Goal: Transaction & Acquisition: Obtain resource

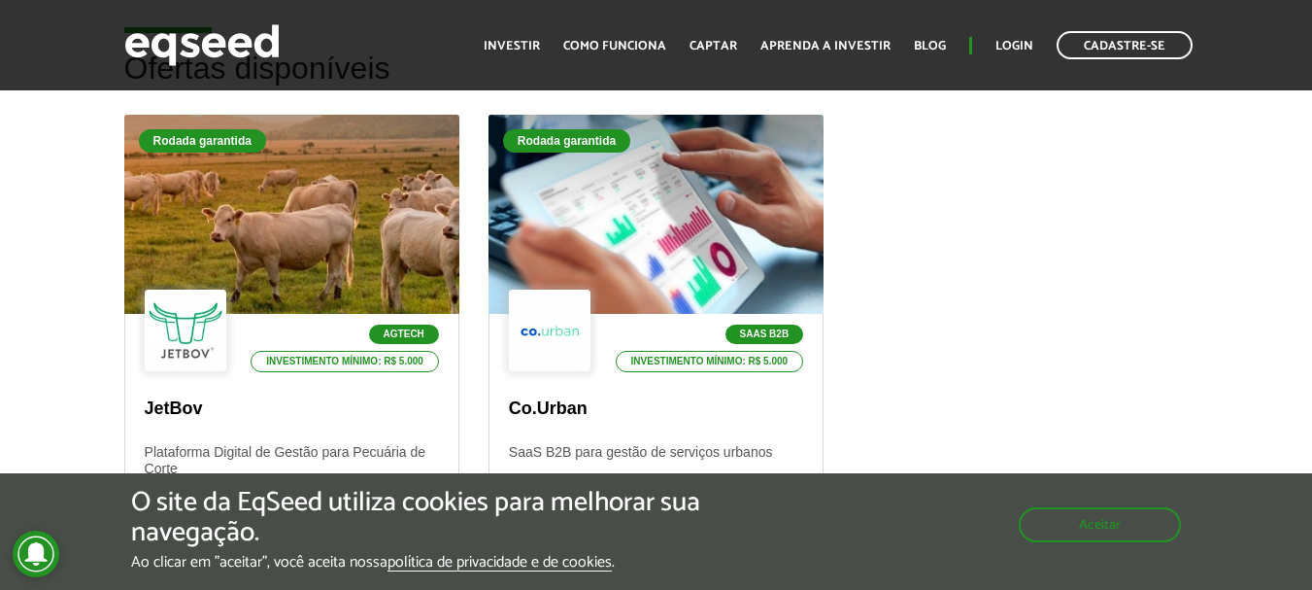
scroll to position [583, 0]
click at [1148, 539] on div "O site da EqSeed utiliza cookies para melhorar sua navegação. Ao clicar em "ace…" at bounding box center [656, 530] width 1050 height 84
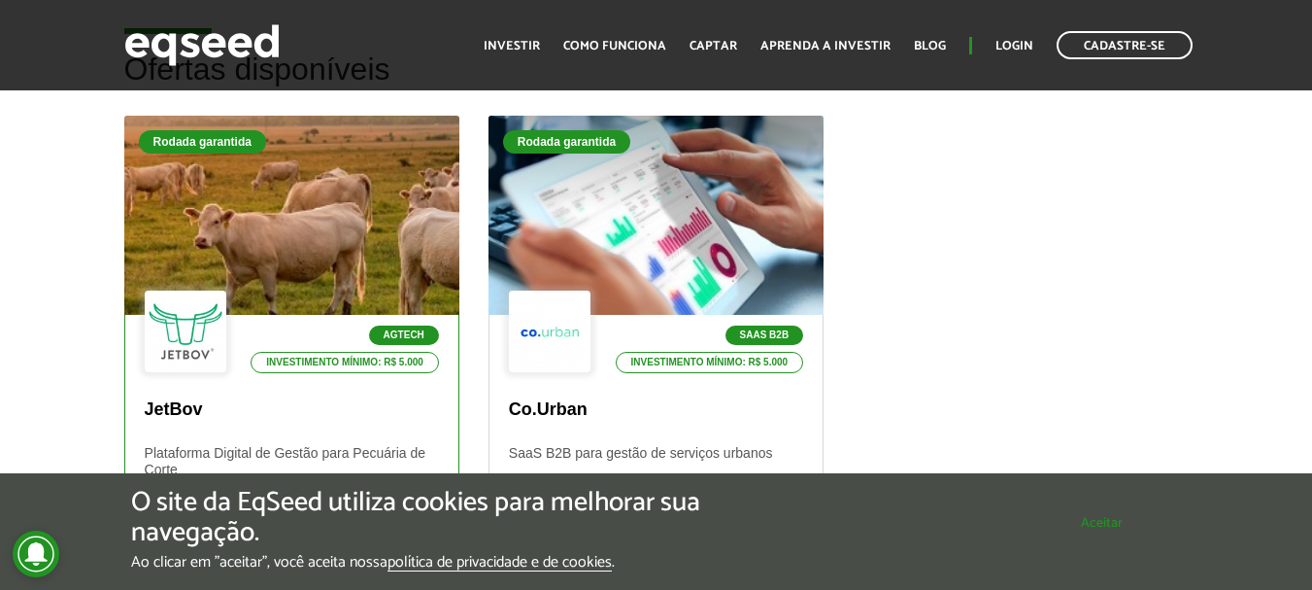
scroll to position [874, 0]
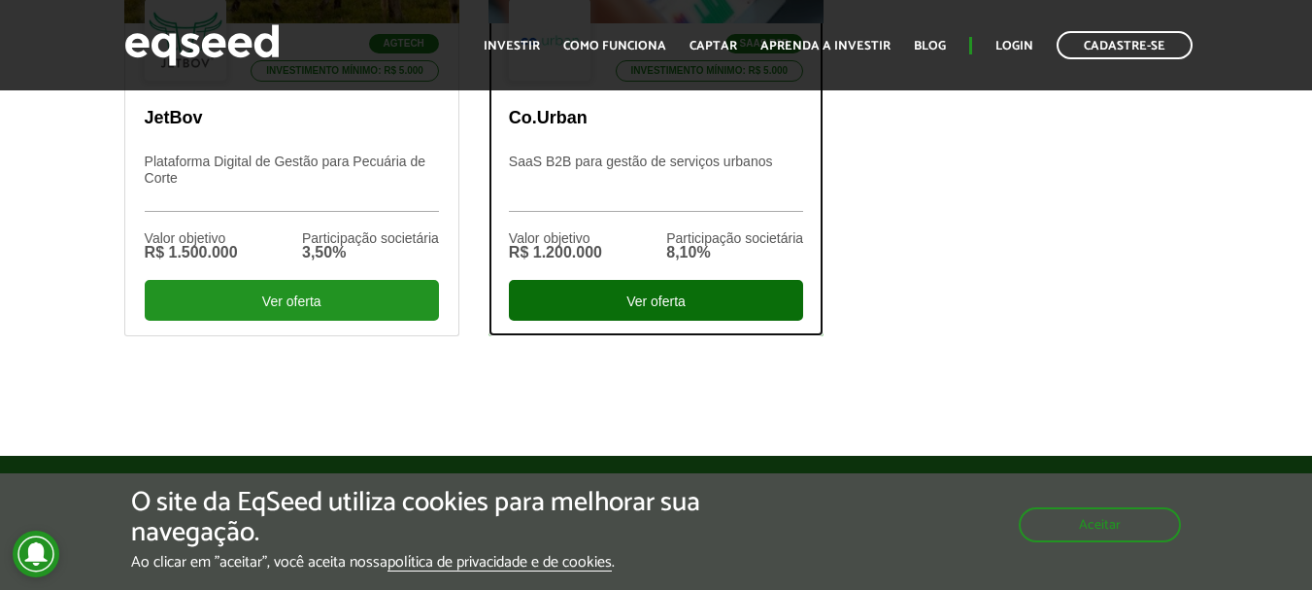
click at [721, 288] on div "Ver oferta" at bounding box center [656, 300] width 294 height 41
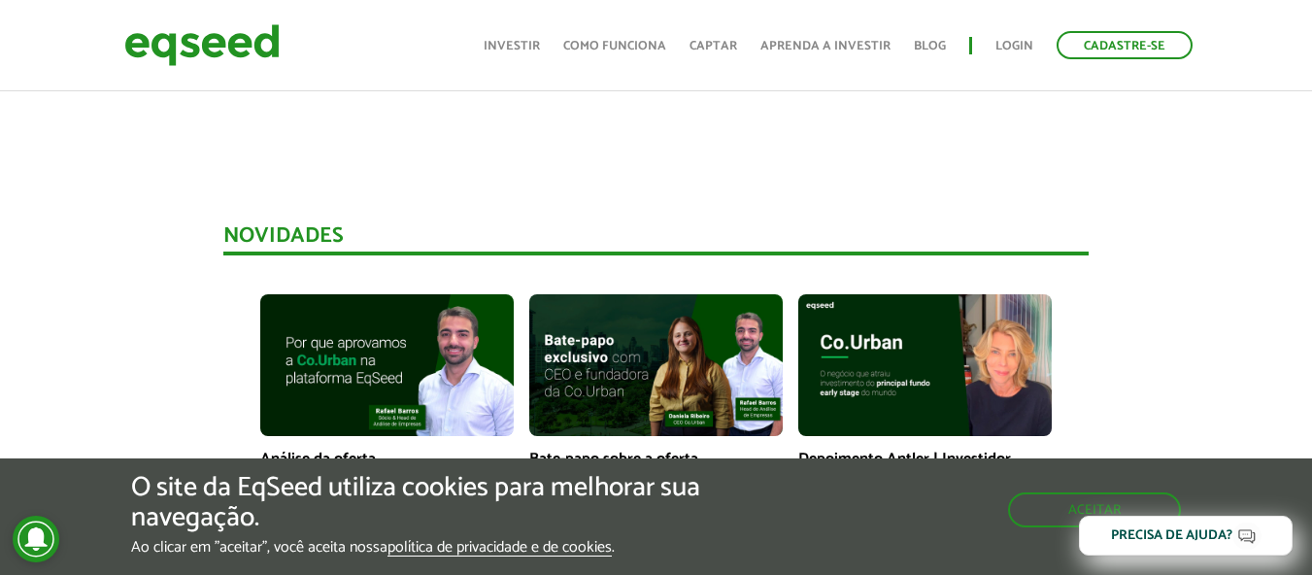
scroll to position [1360, 0]
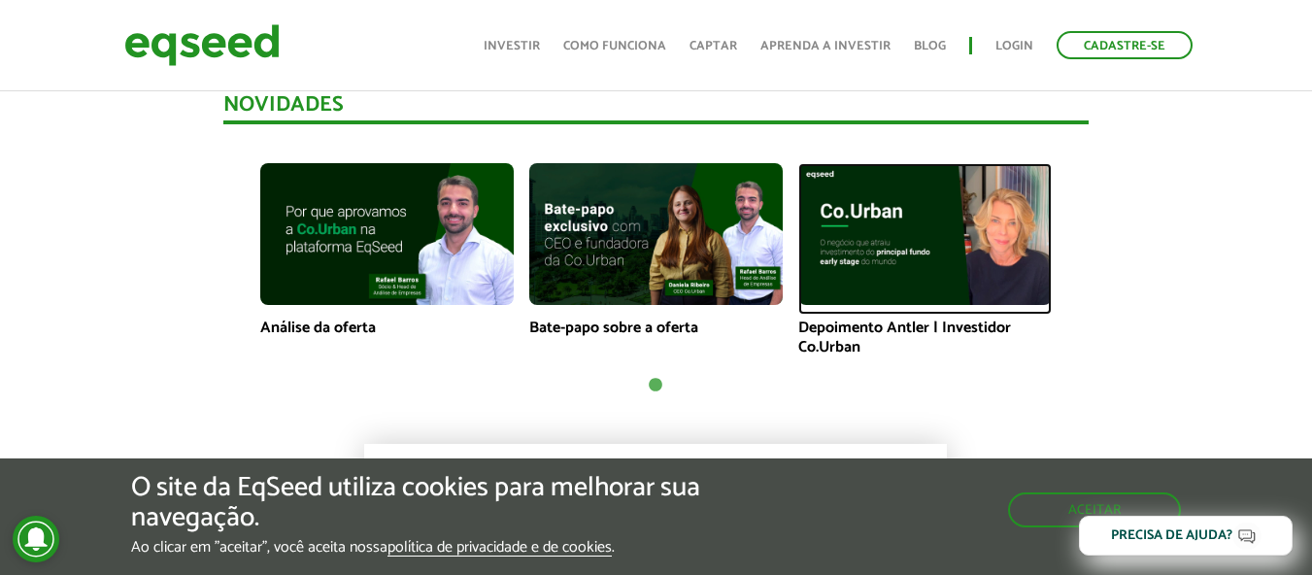
click at [902, 211] on img at bounding box center [924, 234] width 253 height 143
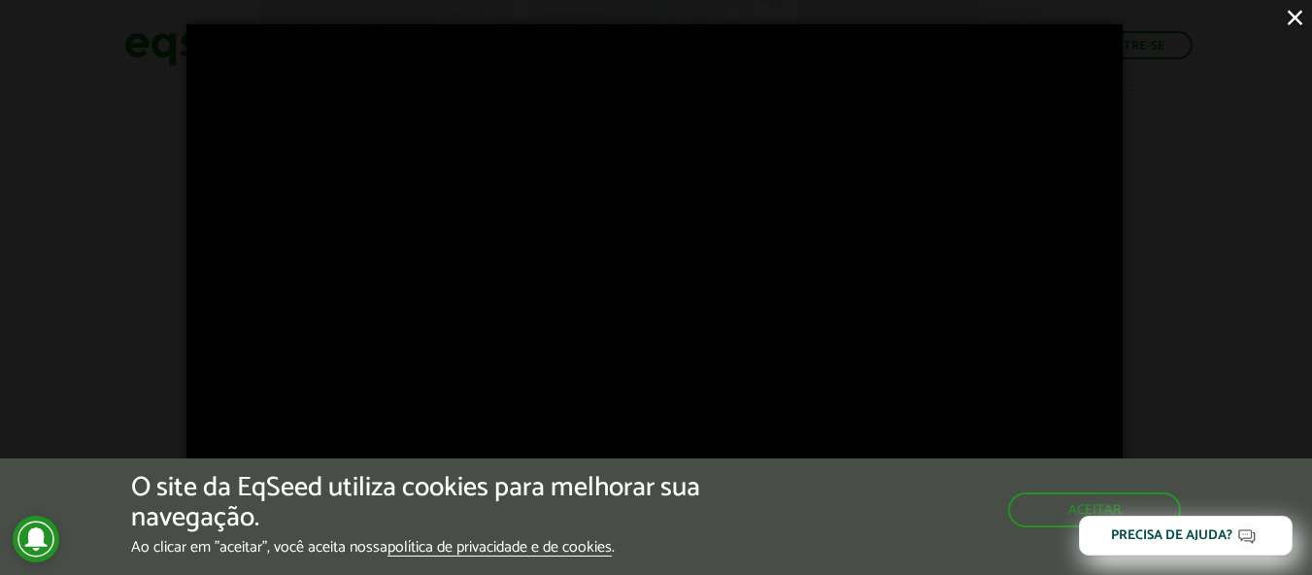
scroll to position [1651, 0]
click at [41, 248] on div "×" at bounding box center [656, 287] width 1312 height 575
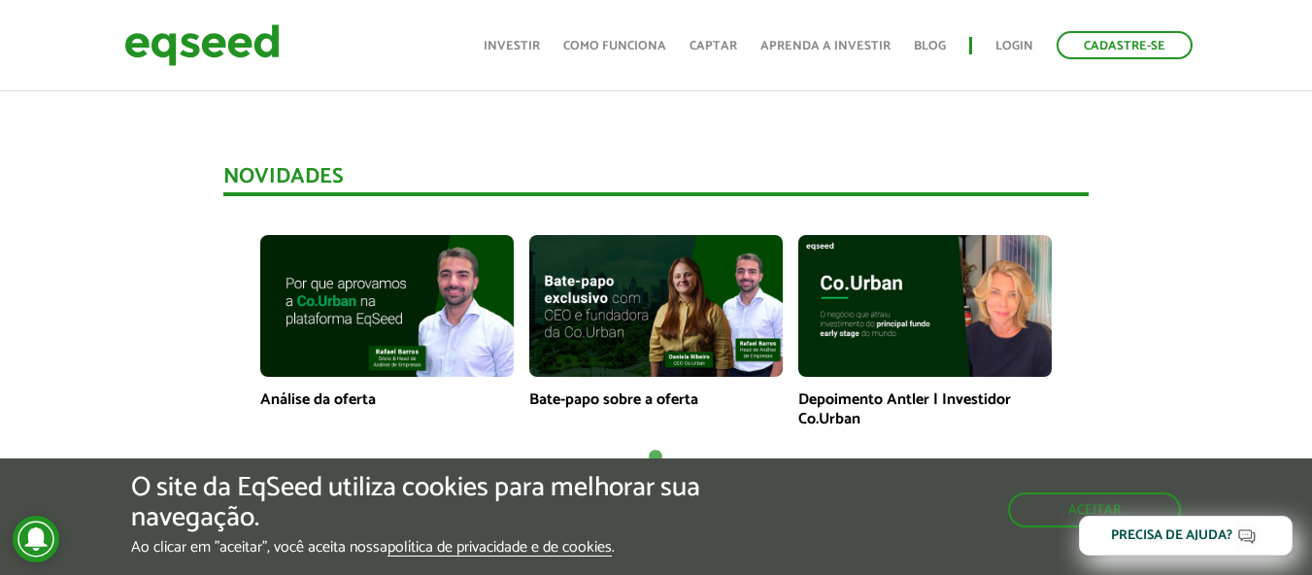
scroll to position [1457, 0]
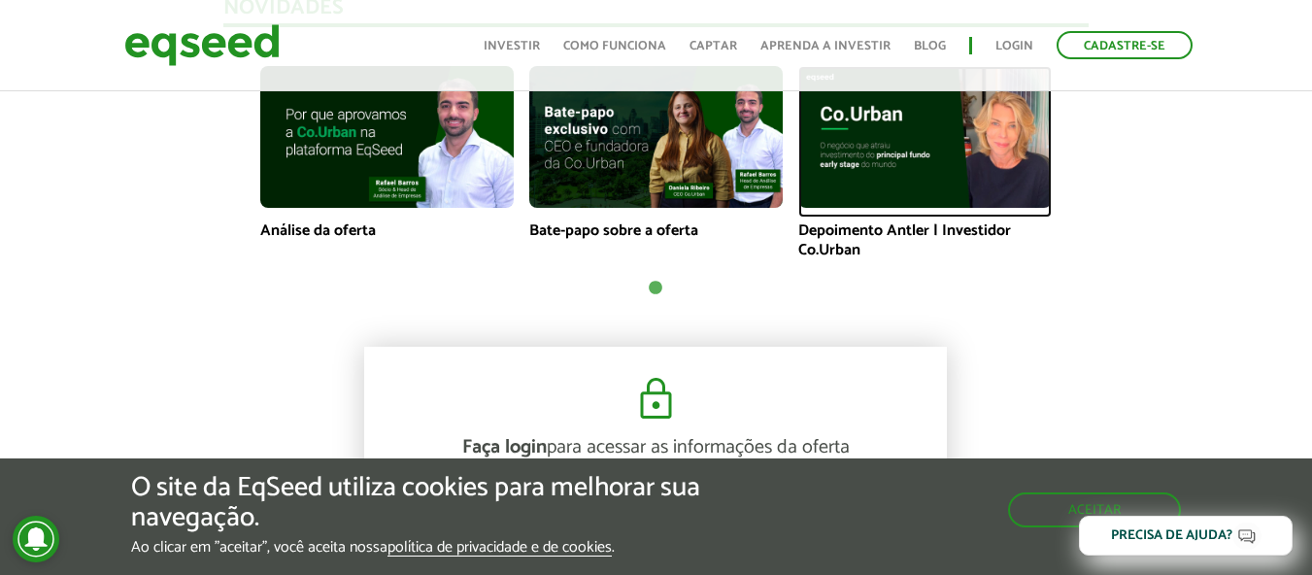
click at [945, 165] on img at bounding box center [924, 137] width 253 height 143
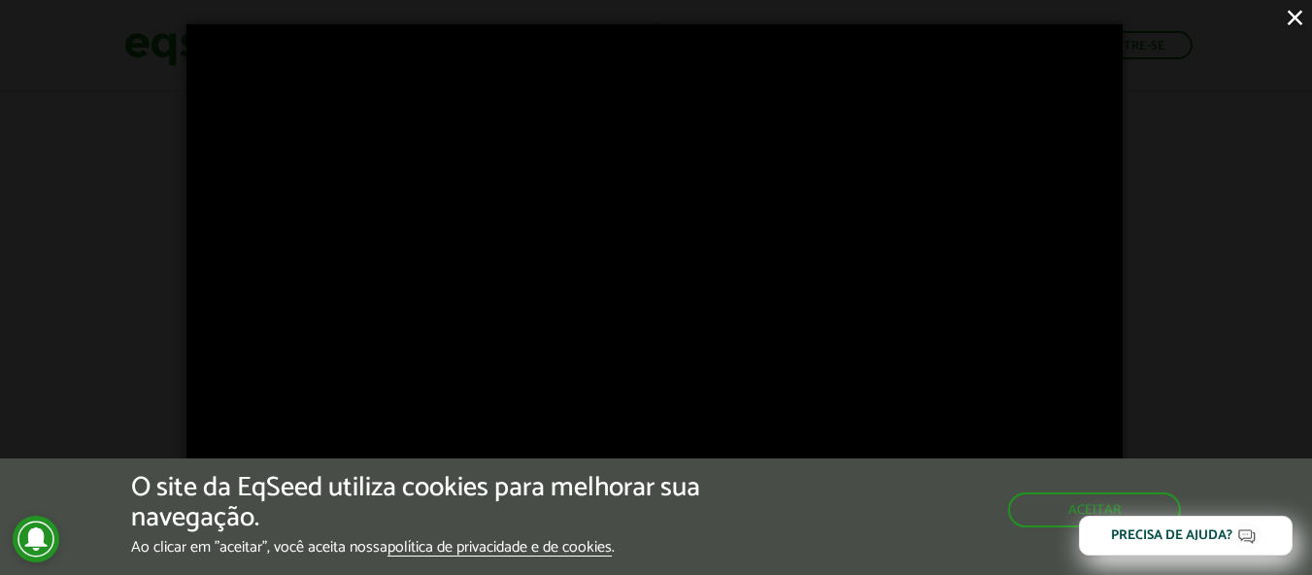
scroll to position [1748, 0]
click at [1042, 509] on button "Aceitar" at bounding box center [1096, 507] width 169 height 31
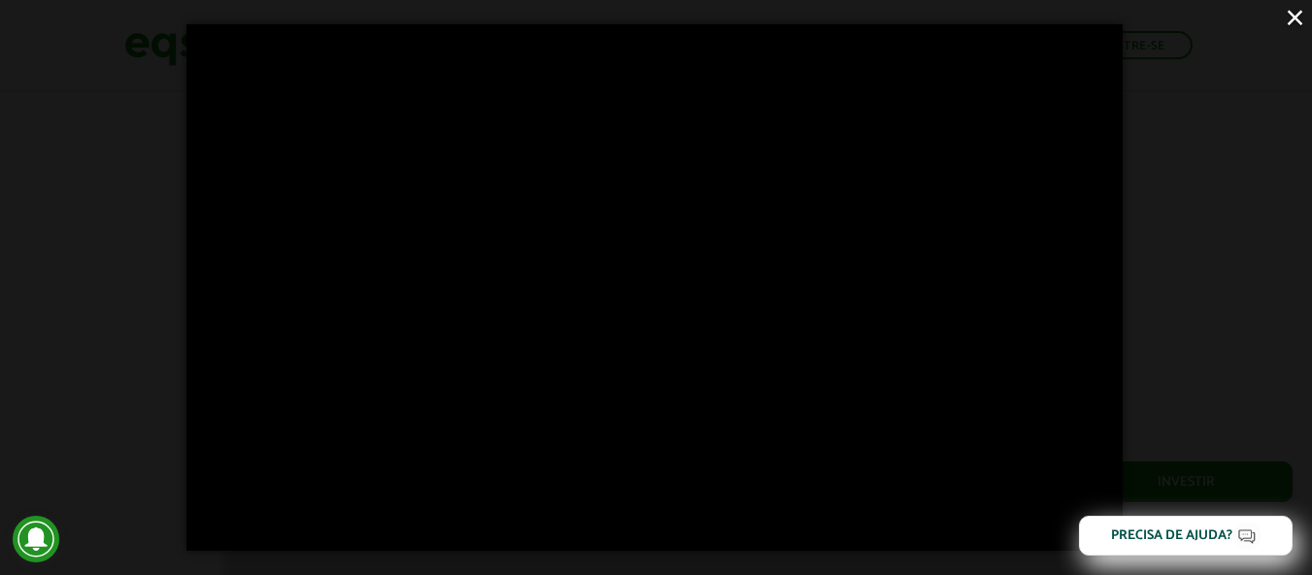
click at [1301, 10] on button "×" at bounding box center [1295, 17] width 34 height 34
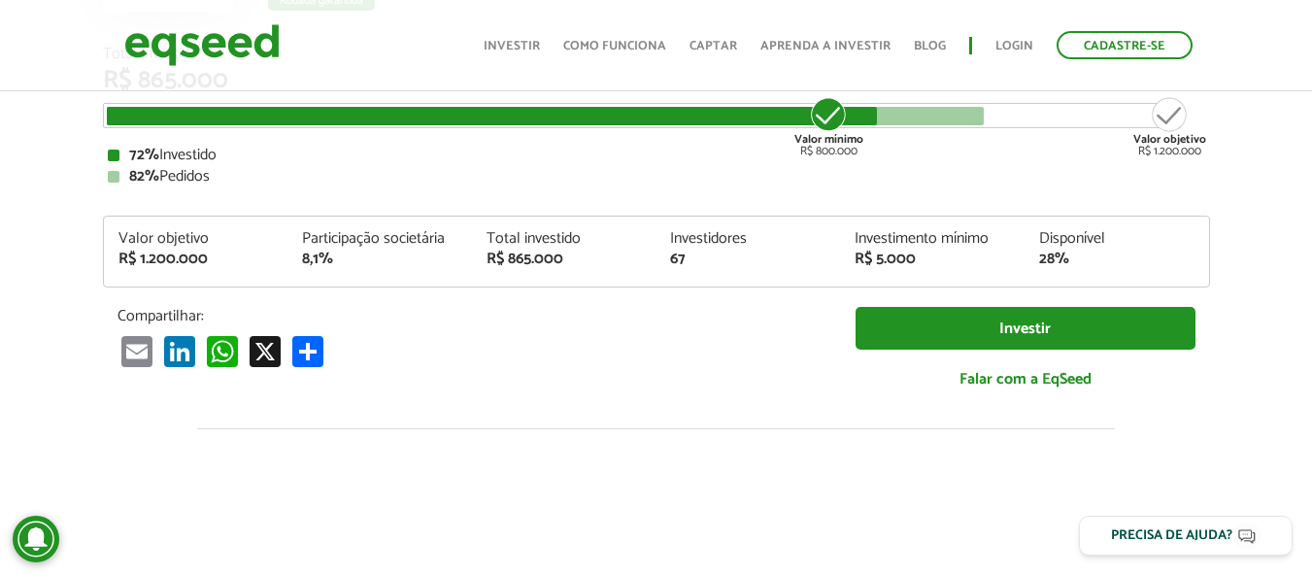
scroll to position [291, 0]
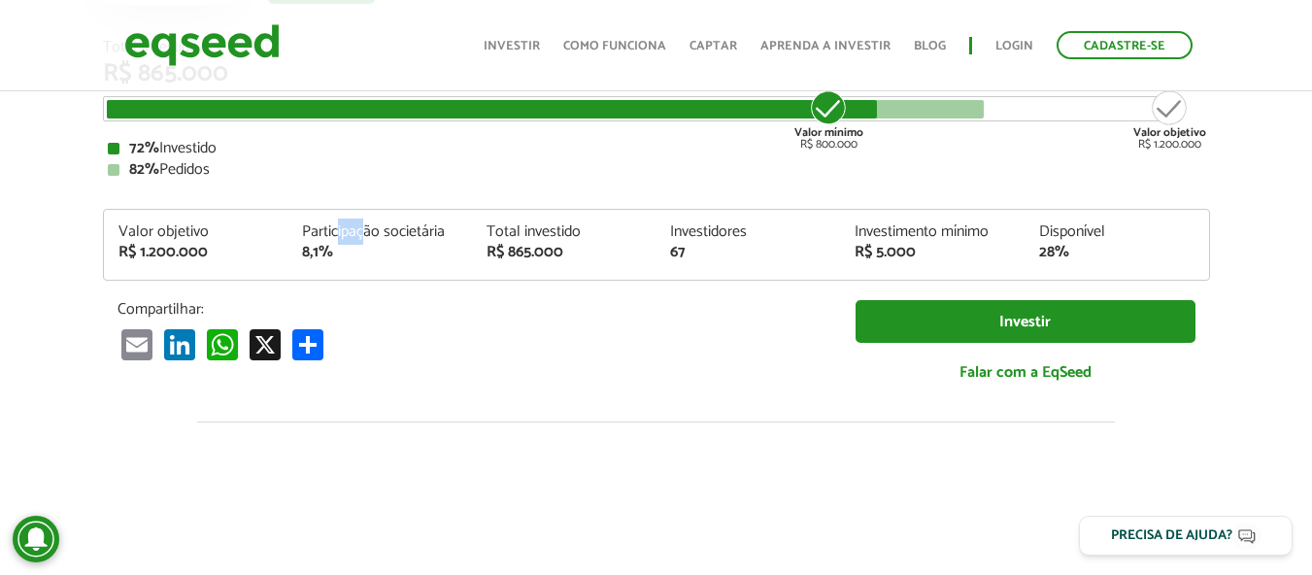
drag, startPoint x: 351, startPoint y: 220, endPoint x: 450, endPoint y: 218, distance: 99.1
click at [434, 218] on div "Valor objetivo R$ 1.200.000 Participação societária 8,1% Total investido R$ 865…" at bounding box center [656, 245] width 1107 height 72
click at [459, 217] on div "Valor objetivo R$ 1.200.000 Participação societária 8,1% Total investido R$ 865…" at bounding box center [656, 245] width 1107 height 72
drag, startPoint x: 300, startPoint y: 251, endPoint x: 364, endPoint y: 231, distance: 67.0
click at [358, 232] on div "Participação societária 8,1%" at bounding box center [379, 242] width 185 height 36
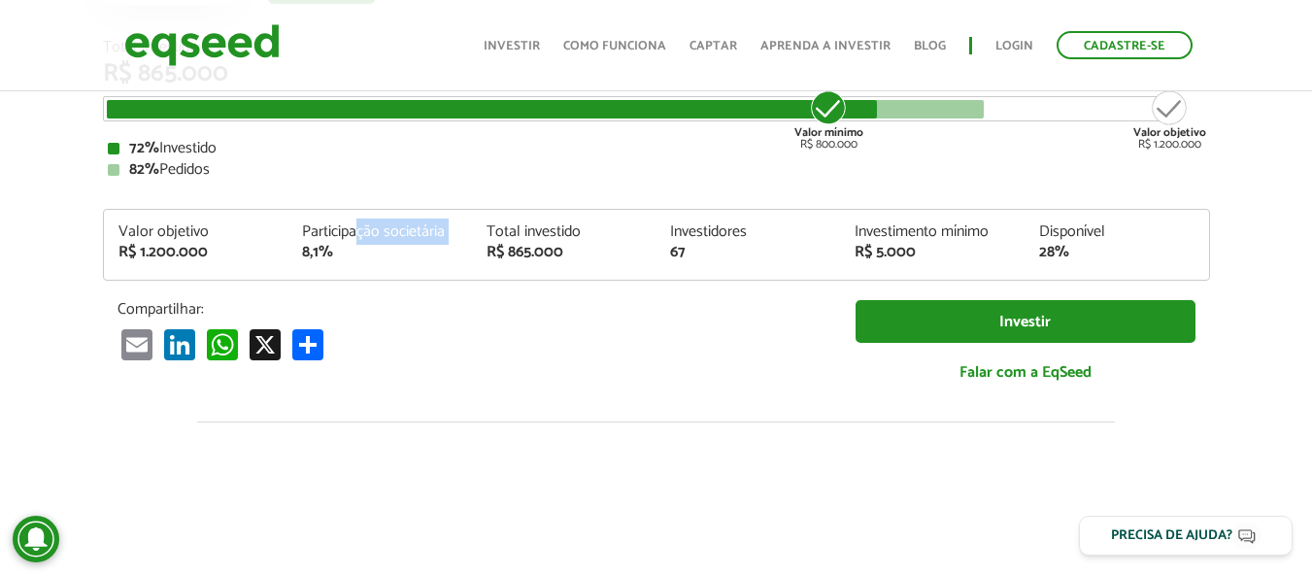
click at [364, 231] on div "Participação societária" at bounding box center [379, 232] width 155 height 16
drag, startPoint x: 512, startPoint y: 239, endPoint x: 614, endPoint y: 245, distance: 102.1
click at [565, 242] on div "Valor objetivo R$ 1.200.000 Participação societária 8,1% Total investido R$ 865…" at bounding box center [656, 251] width 1105 height 55
click at [614, 245] on div "R$ 865.000" at bounding box center [564, 253] width 155 height 16
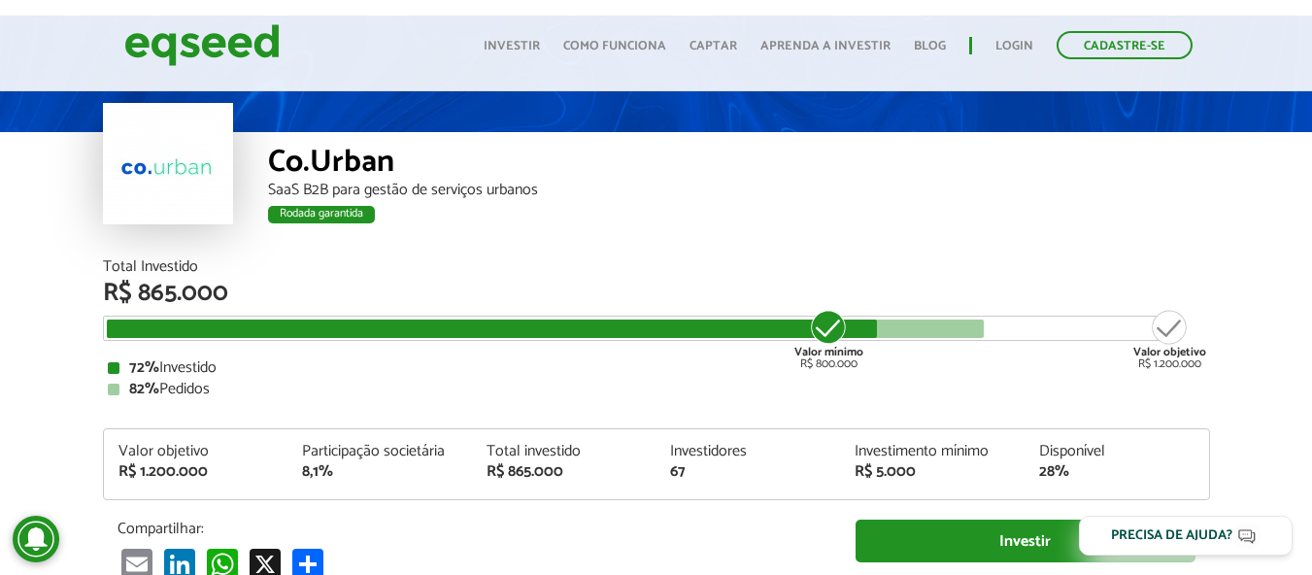
scroll to position [0, 0]
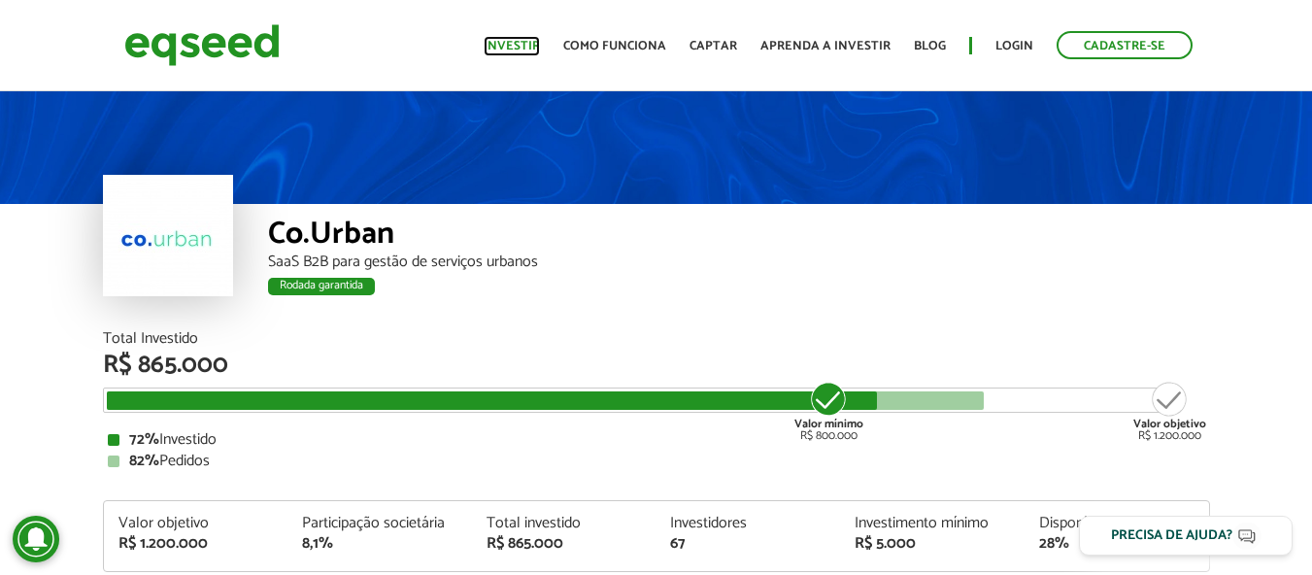
click at [518, 46] on link "Investir" at bounding box center [512, 46] width 56 height 13
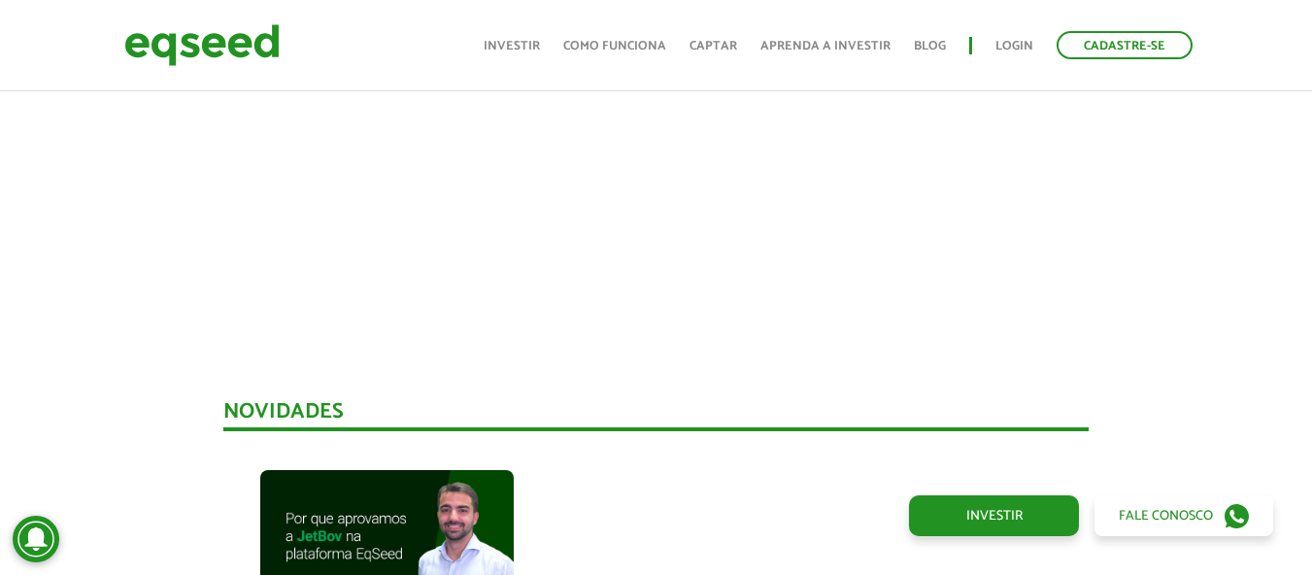
scroll to position [1238, 0]
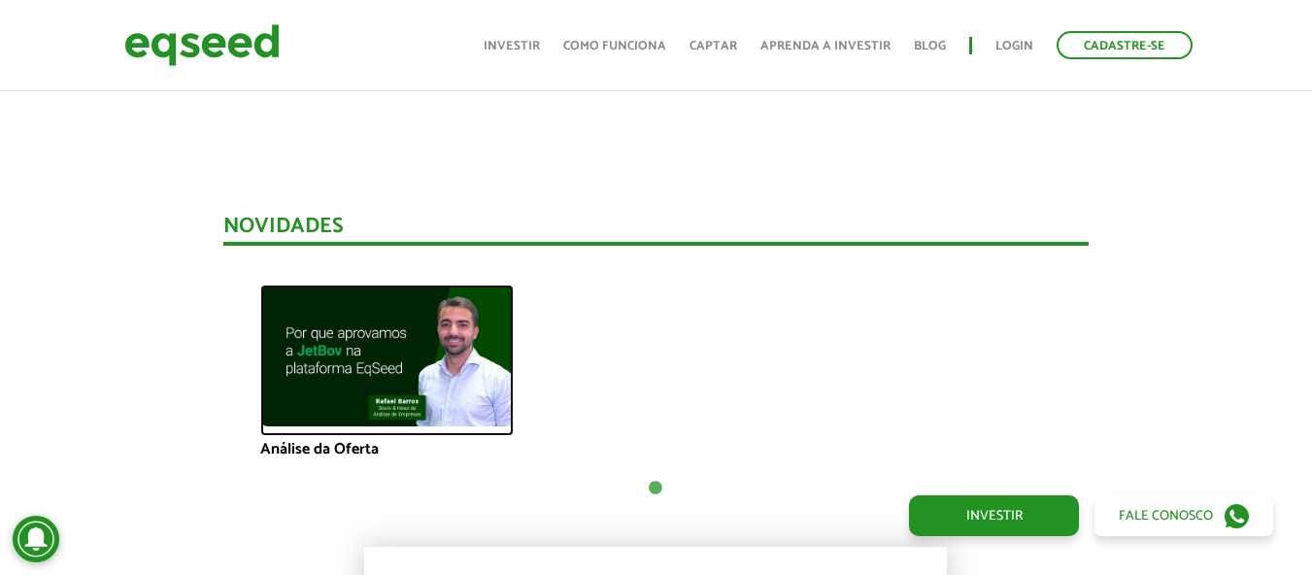
click at [285, 354] on img at bounding box center [386, 356] width 253 height 143
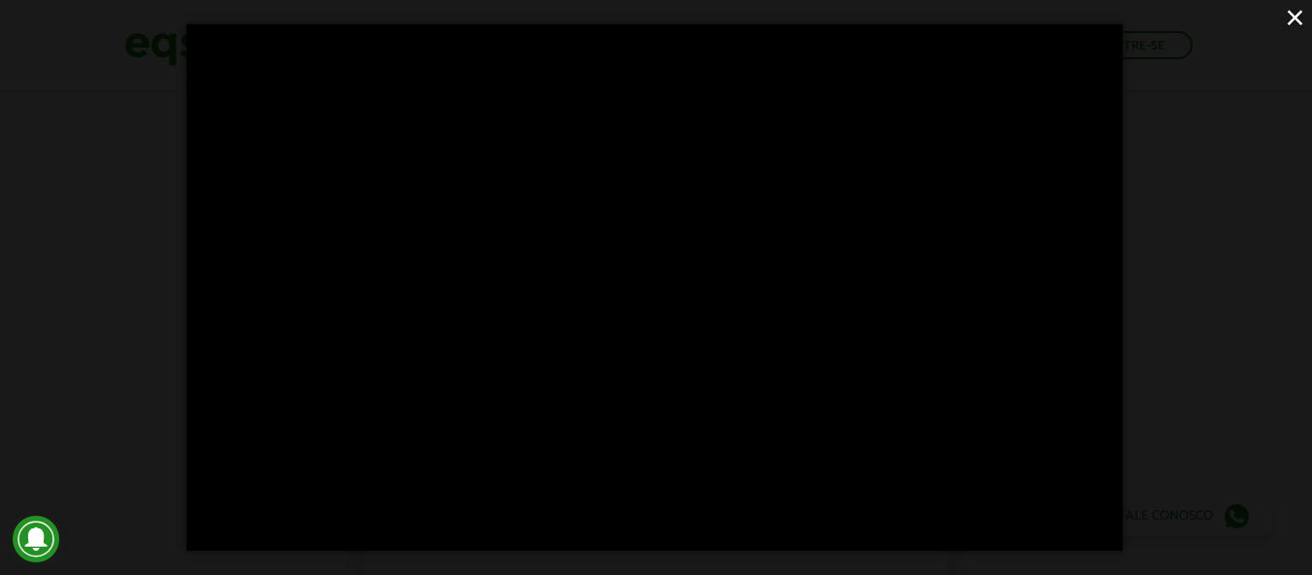
click at [95, 300] on div "×" at bounding box center [656, 287] width 1312 height 575
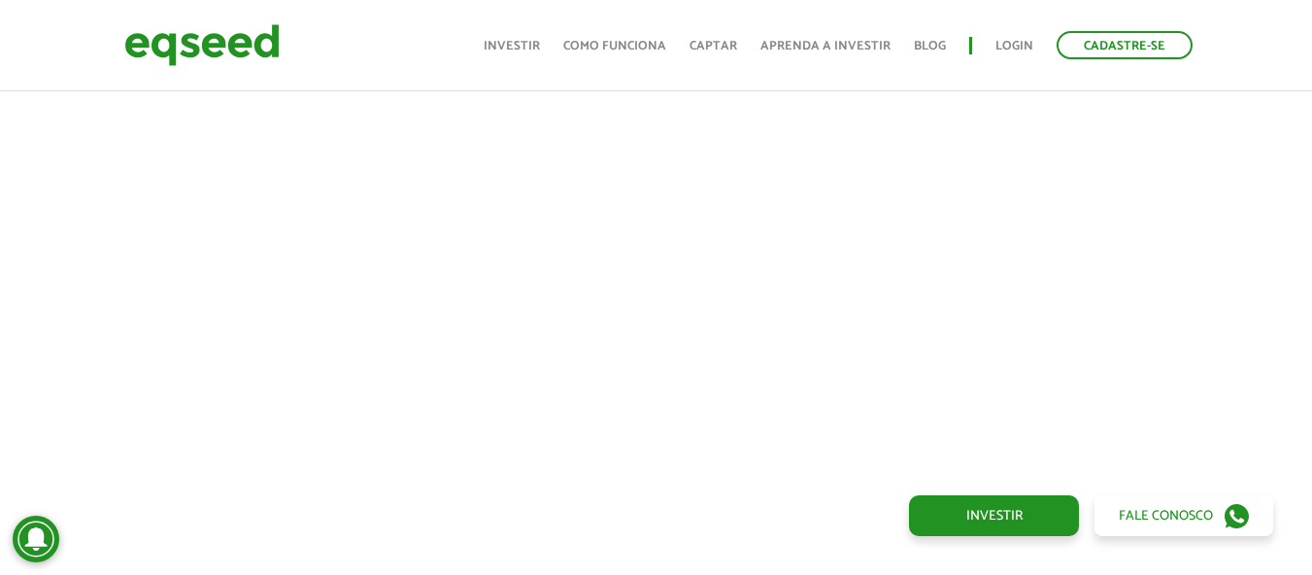
scroll to position [1335, 0]
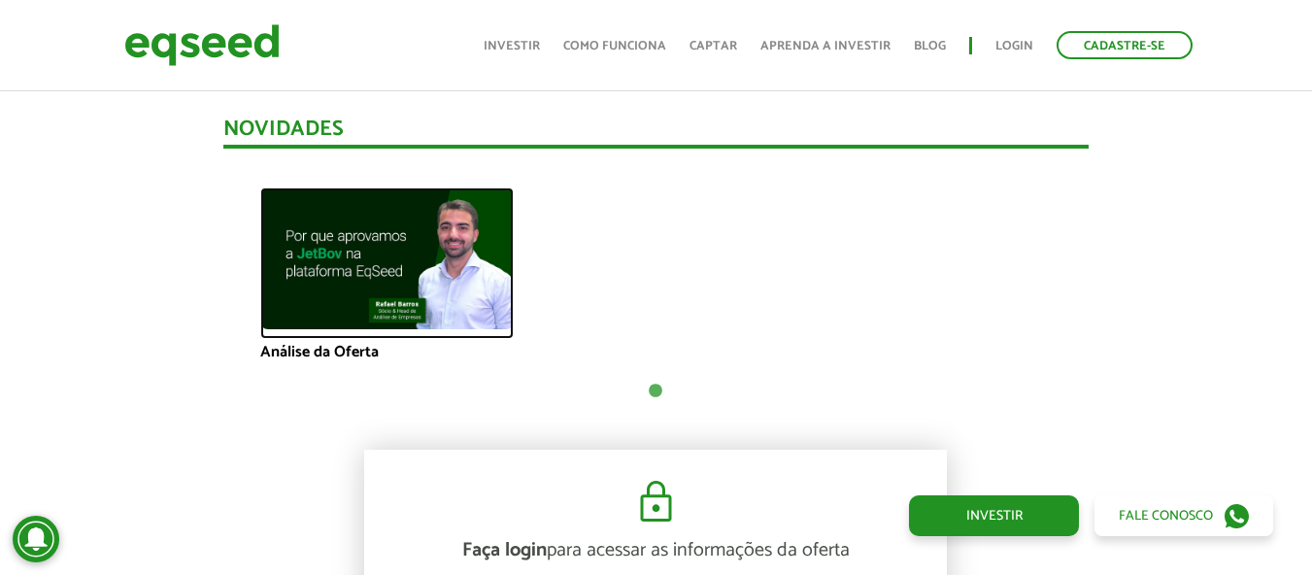
click at [365, 269] on img at bounding box center [386, 258] width 253 height 143
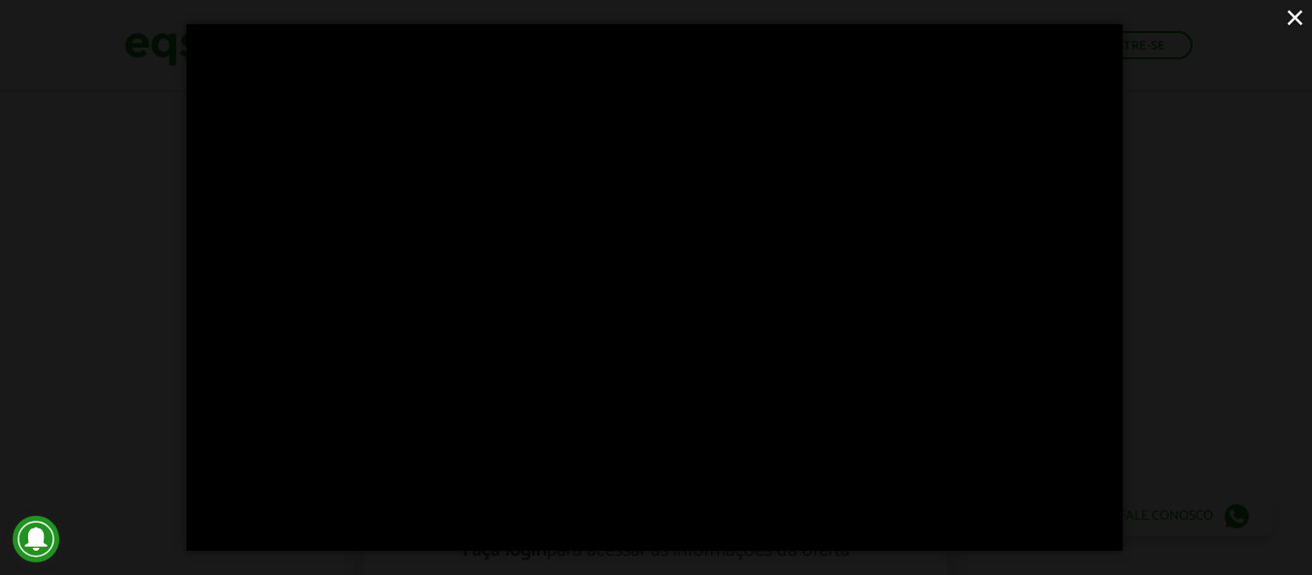
click at [8, 214] on div "×" at bounding box center [656, 287] width 1312 height 575
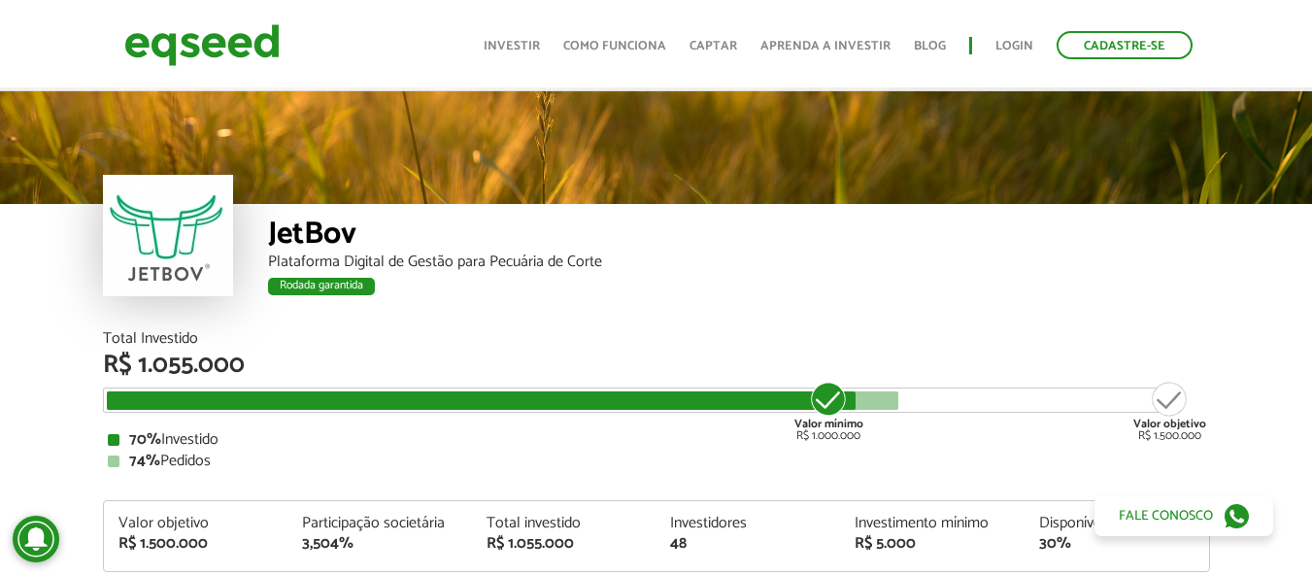
scroll to position [194, 0]
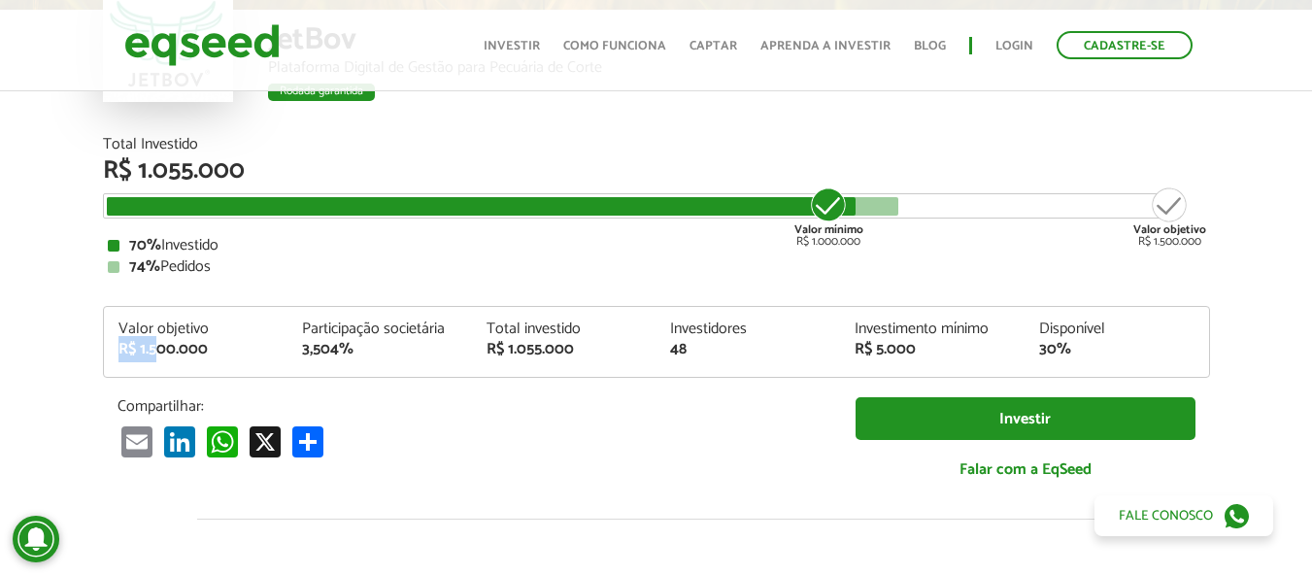
drag, startPoint x: 153, startPoint y: 341, endPoint x: 315, endPoint y: 328, distance: 161.7
click at [289, 329] on div "Valor objetivo R$ 1.500.000 Participação societária 3,504% Total investido R$ 1…" at bounding box center [656, 348] width 1105 height 55
click at [315, 327] on div "Participação societária" at bounding box center [379, 329] width 155 height 16
drag, startPoint x: 520, startPoint y: 355, endPoint x: 625, endPoint y: 355, distance: 104.9
click at [591, 355] on div "R$ 1.055.000" at bounding box center [564, 350] width 155 height 16
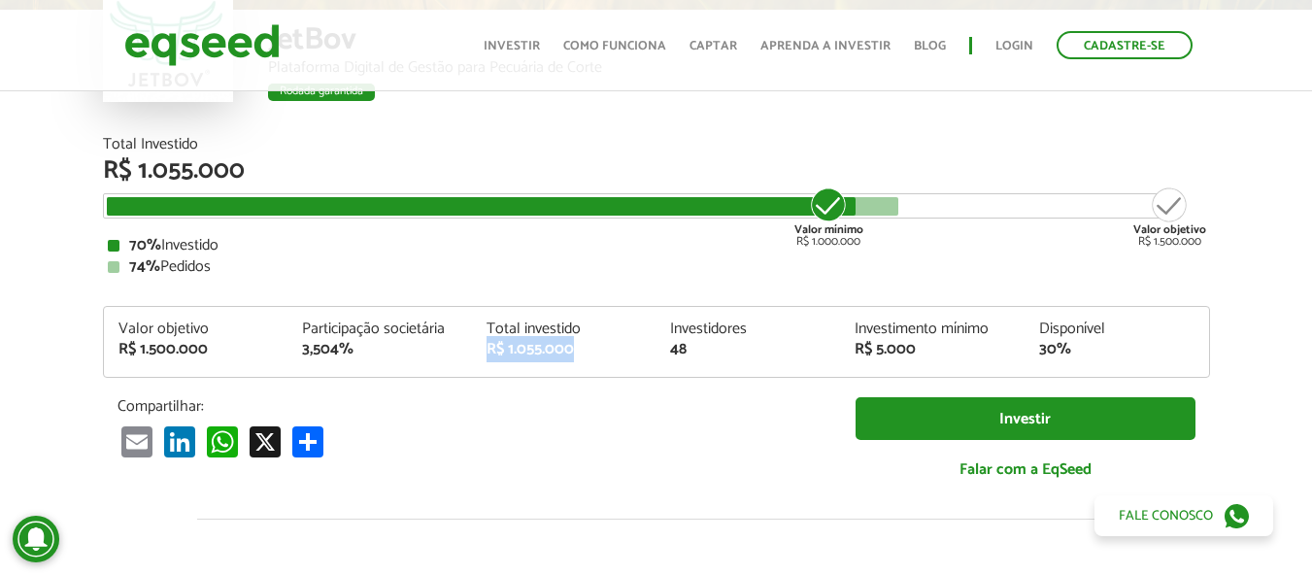
click at [625, 355] on div "R$ 1.055.000" at bounding box center [564, 350] width 155 height 16
drag, startPoint x: 142, startPoint y: 343, endPoint x: 282, endPoint y: 343, distance: 139.9
click at [253, 343] on div "R$ 1.500.000" at bounding box center [195, 350] width 155 height 16
click at [282, 343] on div "Valor objetivo R$ 1.500.000" at bounding box center [196, 339] width 185 height 36
drag, startPoint x: 340, startPoint y: 342, endPoint x: 394, endPoint y: 338, distance: 54.5
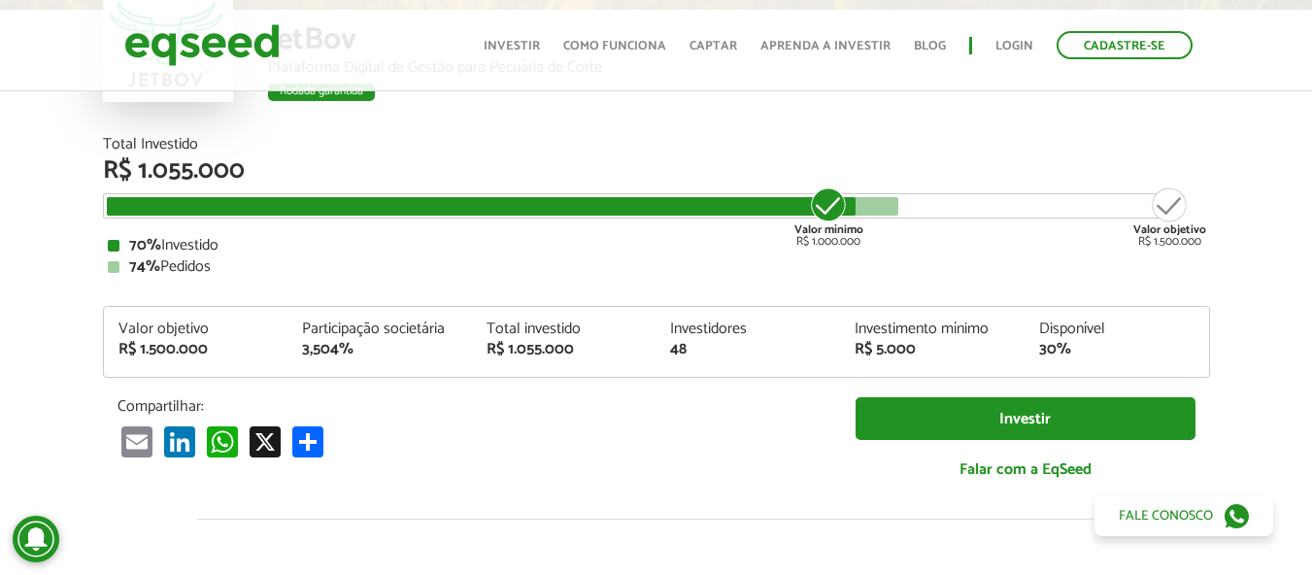
click at [394, 338] on div "Participação societária 3,504%" at bounding box center [379, 339] width 185 height 36
click at [422, 337] on div "Participação societária" at bounding box center [379, 329] width 155 height 16
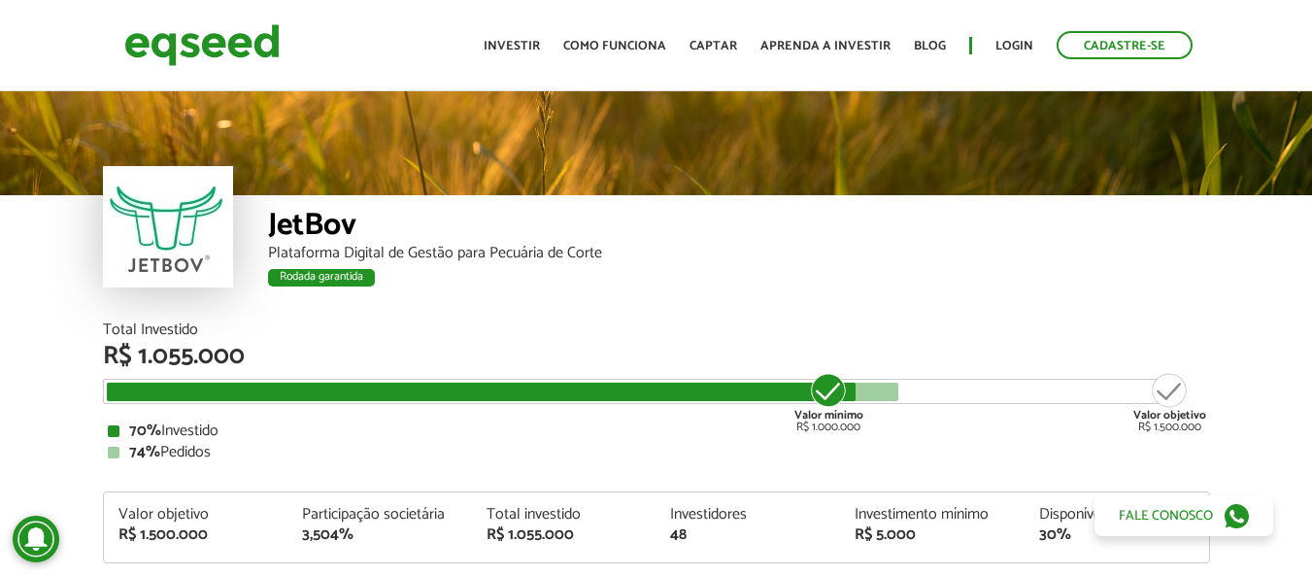
scroll to position [0, 0]
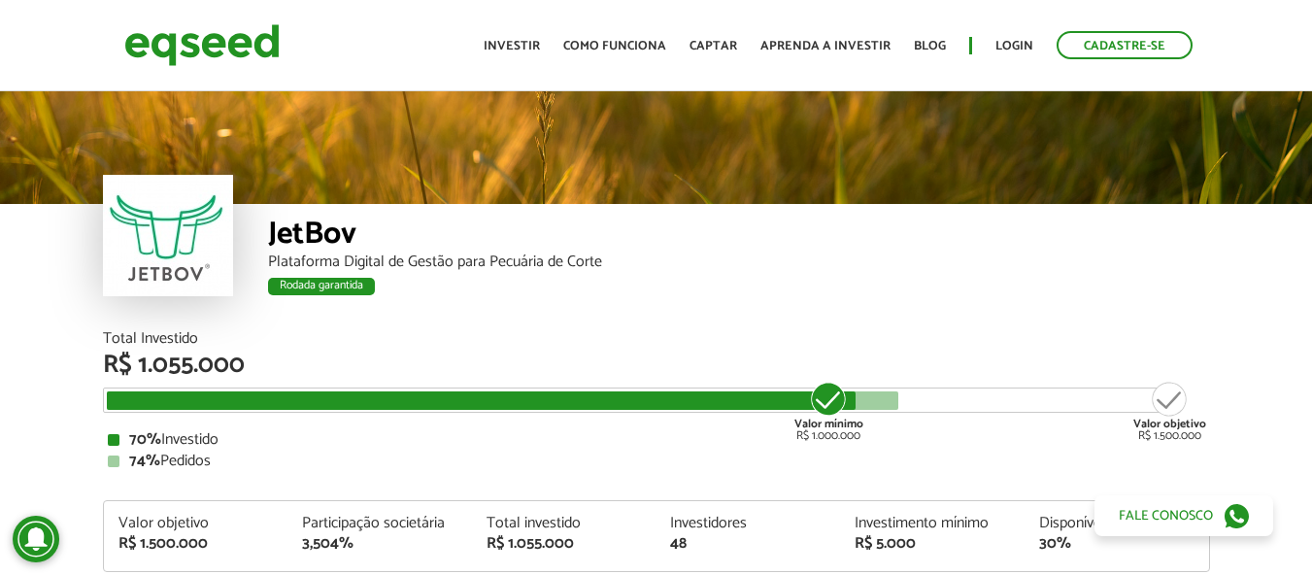
click at [34, 258] on div "JetBov Plataforma Digital de Gestão para Pecuária de Corte Rodada garantida Rod…" at bounding box center [656, 209] width 1312 height 244
